Goal: Information Seeking & Learning: Find specific page/section

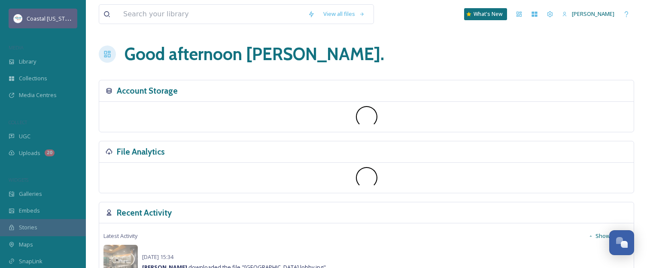
click at [45, 16] on span "Coastal [US_STATE]" at bounding box center [51, 18] width 49 height 8
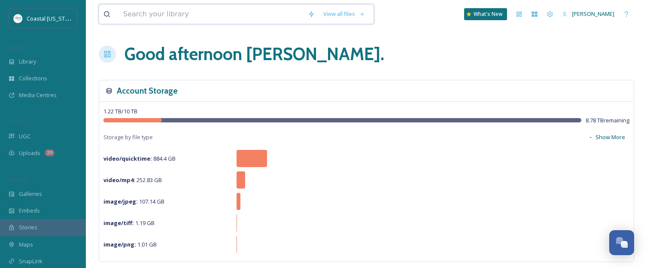
click at [128, 14] on input at bounding box center [211, 14] width 185 height 19
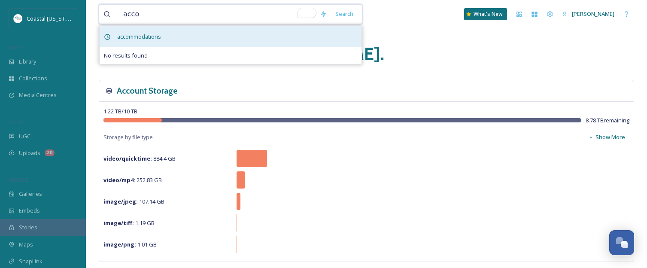
type input "acco"
click at [130, 37] on span "accommodations" at bounding box center [139, 36] width 52 height 12
click at [127, 40] on span "accommodations" at bounding box center [139, 36] width 52 height 12
click at [143, 36] on span "accommodations" at bounding box center [139, 36] width 52 height 12
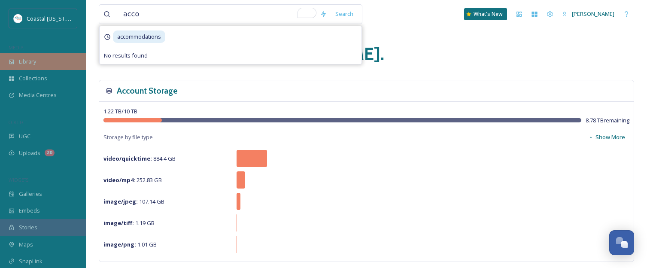
click at [31, 62] on span "Library" at bounding box center [27, 62] width 17 height 8
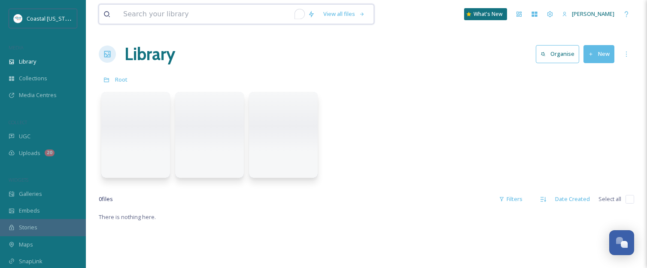
click at [185, 14] on input "To enrich screen reader interactions, please activate Accessibility in Grammarl…" at bounding box center [211, 14] width 185 height 19
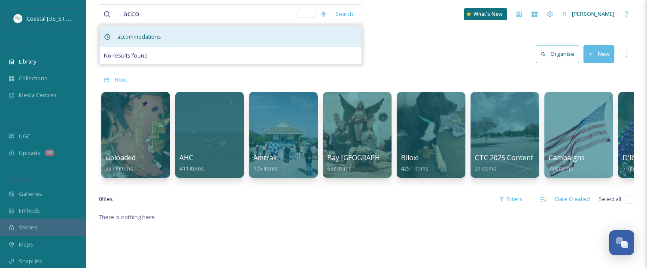
click at [148, 36] on span "accommodations" at bounding box center [139, 36] width 52 height 12
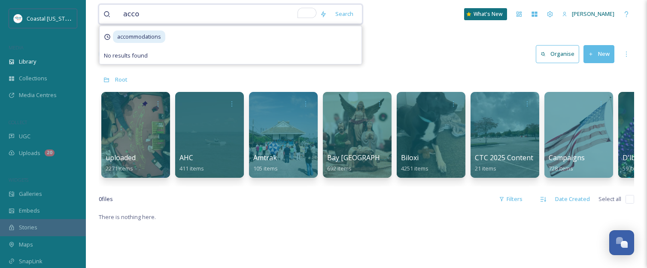
click at [152, 17] on input "acco" at bounding box center [217, 14] width 197 height 19
type input "accommodations"
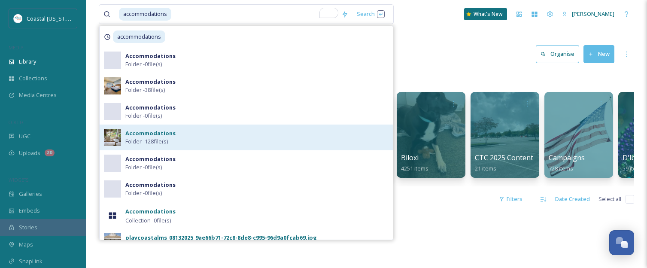
click at [142, 137] on span "Folder - 128 file(s)" at bounding box center [146, 141] width 43 height 8
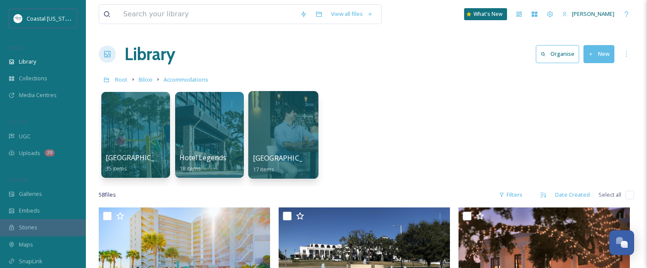
click at [259, 155] on span "[GEOGRAPHIC_DATA]" at bounding box center [288, 157] width 70 height 9
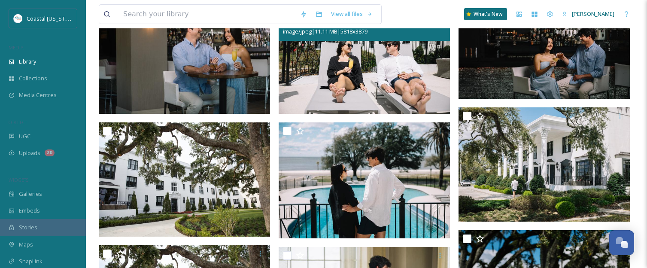
scroll to position [117, 0]
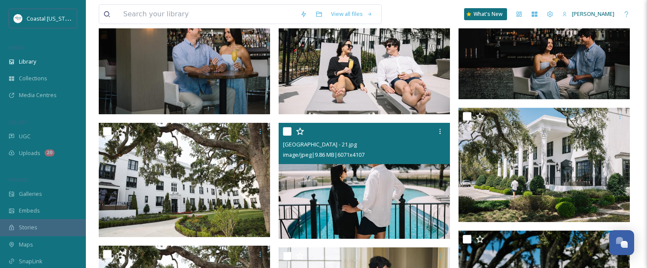
click at [393, 220] on img at bounding box center [364, 181] width 171 height 116
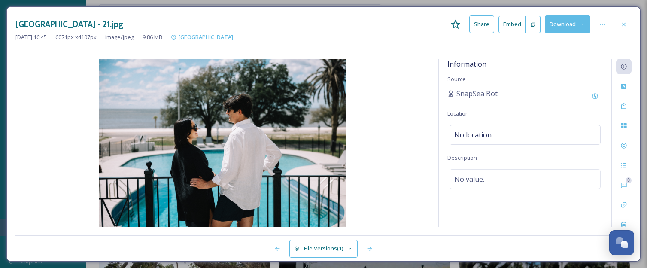
click at [568, 26] on button "Download" at bounding box center [568, 24] width 46 height 18
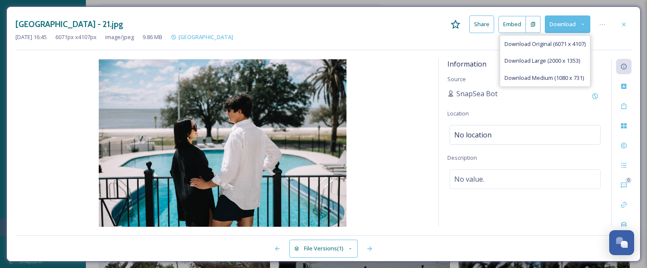
click at [537, 43] on span "Download Original (6071 x 4107)" at bounding box center [545, 44] width 81 height 8
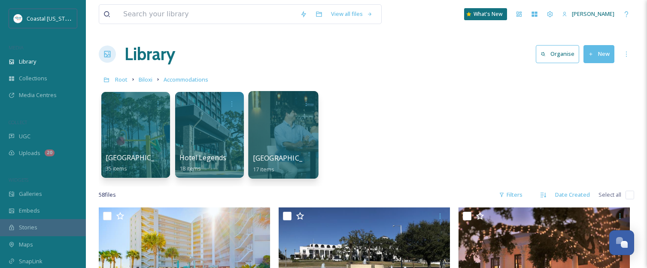
click at [300, 125] on div at bounding box center [283, 135] width 70 height 88
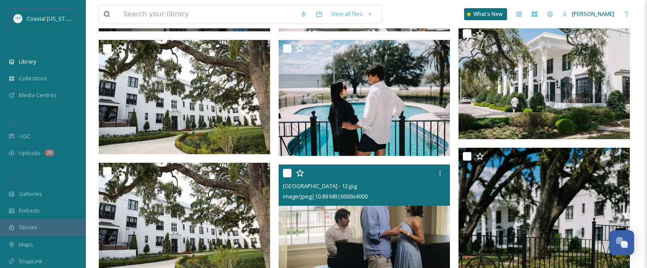
scroll to position [200, 0]
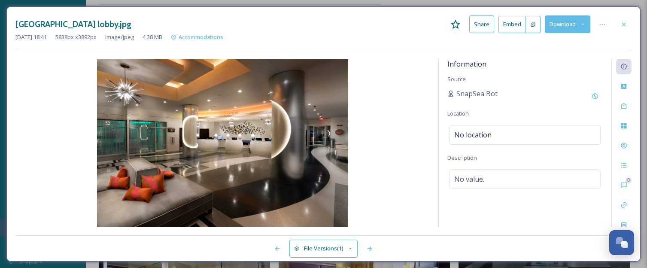
scroll to position [41, 0]
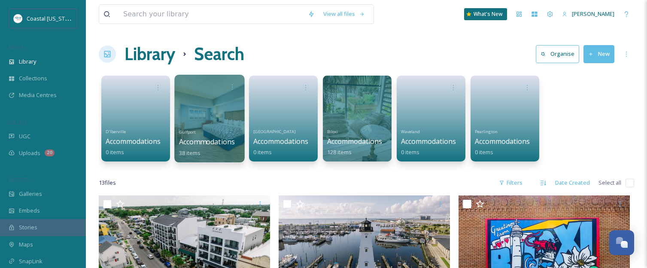
click at [212, 111] on div at bounding box center [209, 119] width 70 height 88
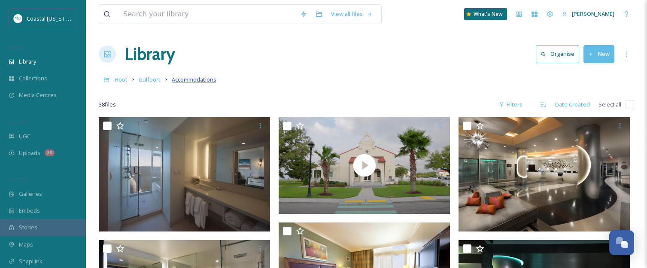
click at [205, 79] on span "Accommodations" at bounding box center [194, 80] width 45 height 8
click at [121, 79] on span "Root" at bounding box center [121, 80] width 12 height 8
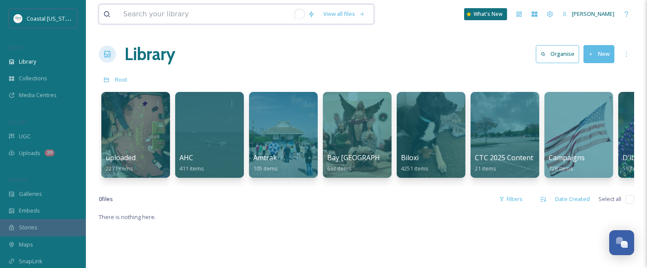
click at [159, 18] on input "To enrich screen reader interactions, please activate Accessibility in Grammarl…" at bounding box center [211, 14] width 185 height 19
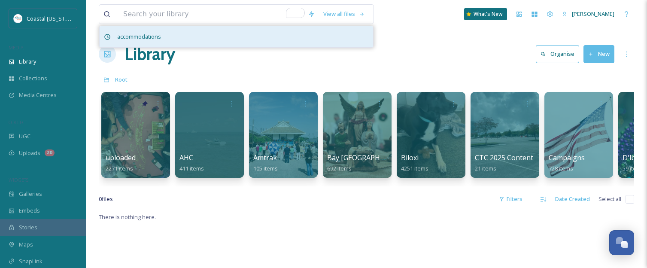
click at [160, 40] on span "accommodations" at bounding box center [139, 36] width 52 height 12
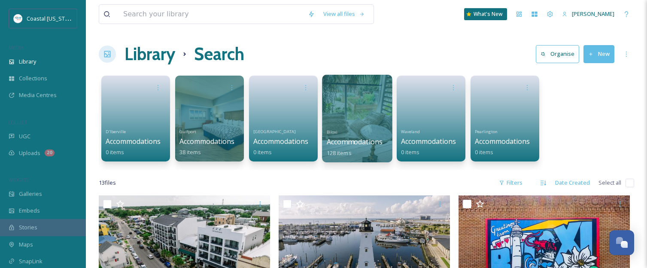
click at [359, 116] on div at bounding box center [357, 119] width 70 height 88
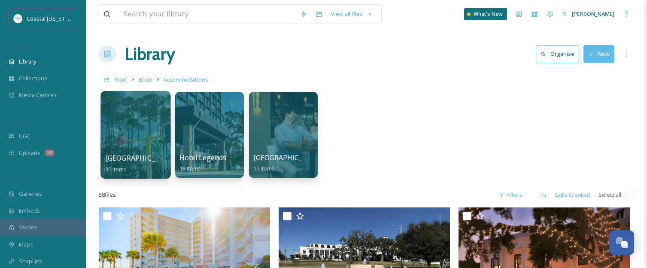
click at [118, 163] on div "Biloxi Bay RV Resort 35 items" at bounding box center [135, 163] width 61 height 21
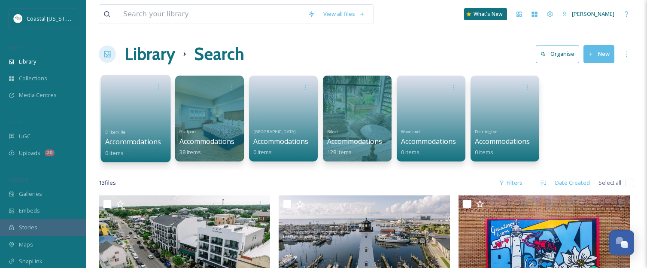
click at [119, 134] on span "D'lberville" at bounding box center [115, 132] width 21 height 6
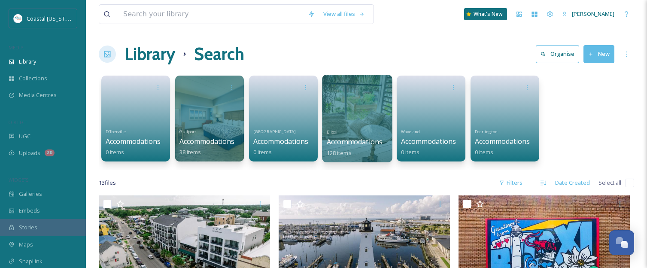
click at [362, 143] on span "Accommodations" at bounding box center [355, 141] width 56 height 9
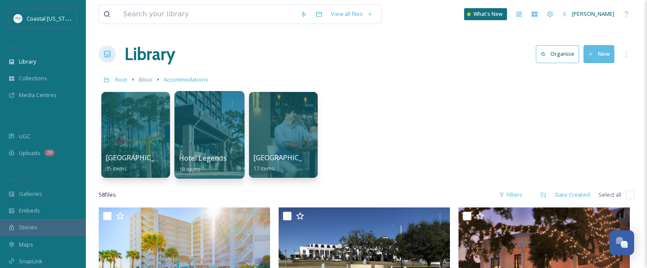
click at [199, 148] on div at bounding box center [209, 135] width 70 height 88
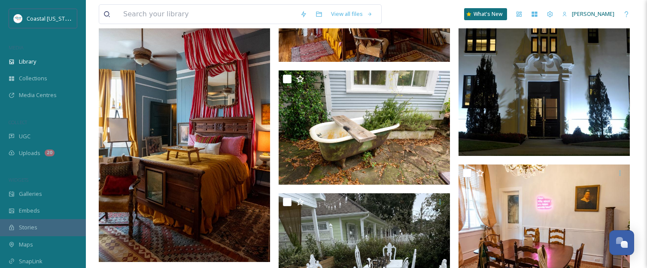
scroll to position [2612, 0]
